Goal: Task Accomplishment & Management: Manage account settings

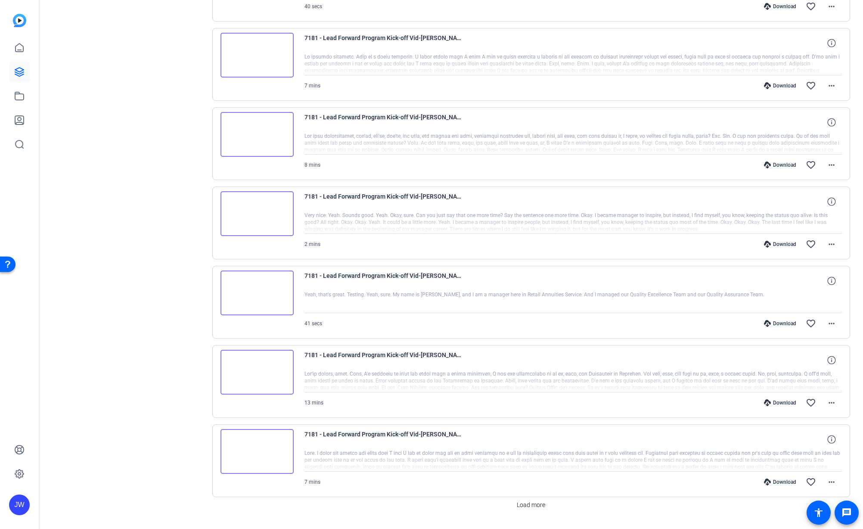
scroll to position [500, 0]
